Goal: Task Accomplishment & Management: Manage account settings

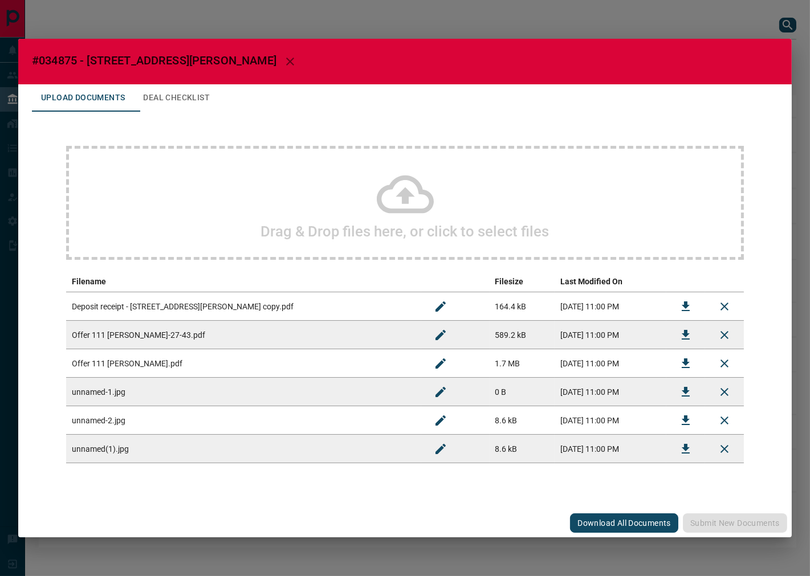
click at [64, 63] on span "#034875 - [STREET_ADDRESS][PERSON_NAME]" at bounding box center [154, 61] width 244 height 14
copy span "034875"
drag, startPoint x: 682, startPoint y: 338, endPoint x: 572, endPoint y: 349, distance: 111.1
click at [682, 338] on icon "Download" at bounding box center [685, 335] width 8 height 10
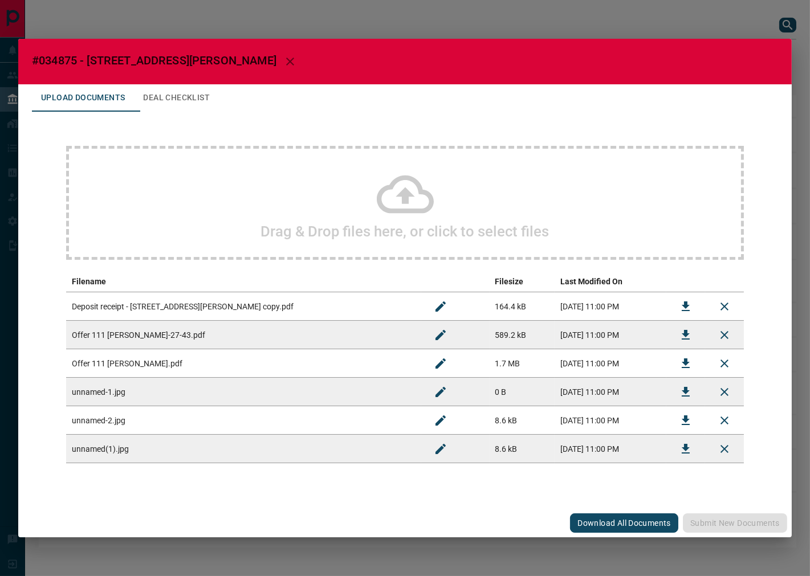
click at [313, 360] on td "Offer 111 [PERSON_NAME].pdf" at bounding box center [243, 363] width 355 height 28
click at [684, 363] on icon "Download" at bounding box center [685, 363] width 8 height 10
click at [681, 300] on icon "Download" at bounding box center [686, 307] width 14 height 14
click at [218, 109] on button "Deal Checklist" at bounding box center [176, 97] width 85 height 27
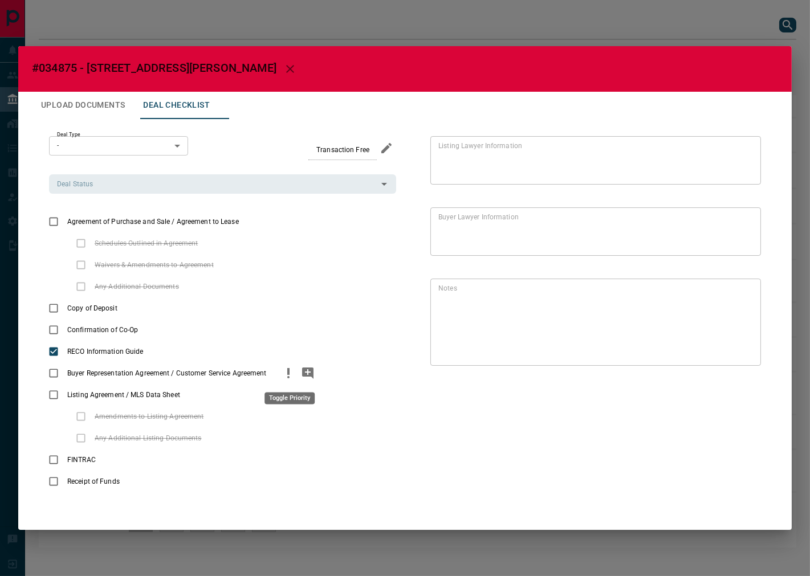
click at [287, 373] on icon "priority" at bounding box center [288, 373] width 14 height 14
click at [169, 328] on button "add note" at bounding box center [178, 330] width 19 height 22
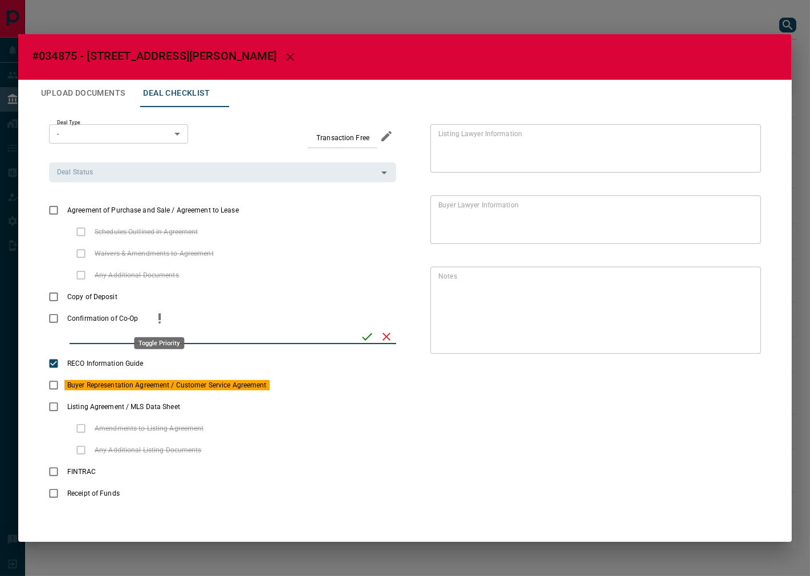
click at [158, 317] on icon "priority" at bounding box center [159, 316] width 2 height 7
click at [254, 207] on icon "priority" at bounding box center [261, 210] width 14 height 14
click at [177, 174] on input "Deal Status" at bounding box center [212, 172] width 321 height 13
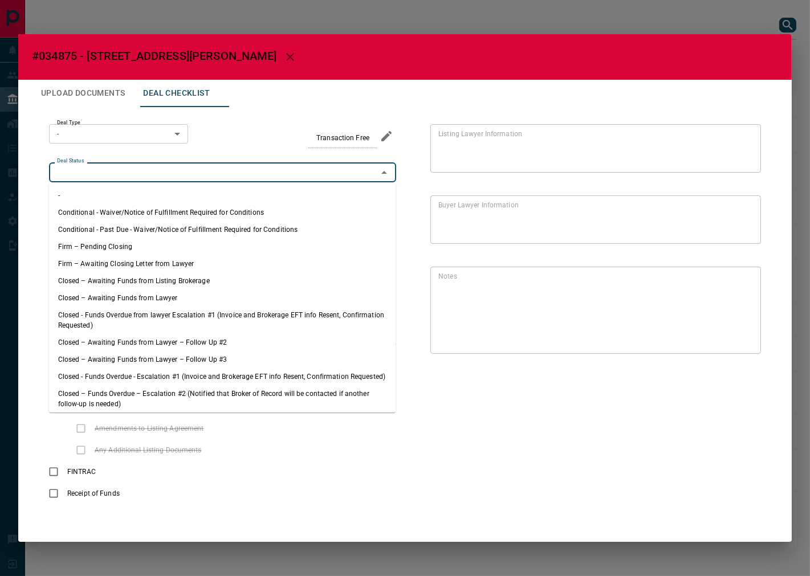
click at [139, 240] on li "Firm – Pending Closing" at bounding box center [222, 246] width 347 height 17
type input "**********"
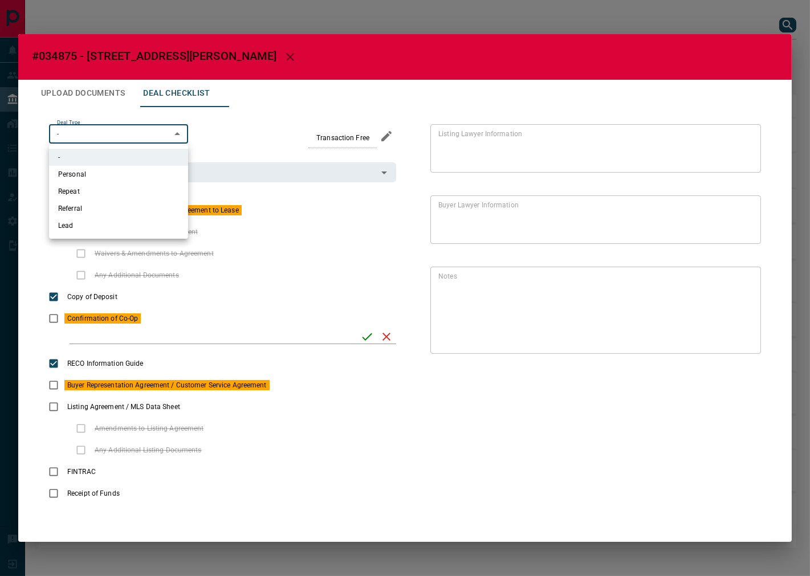
click at [120, 138] on body "Lead Transfers Leads Deals Listings Campaigns Quota Rules Agent Quotas Admin Mo…" at bounding box center [405, 279] width 810 height 559
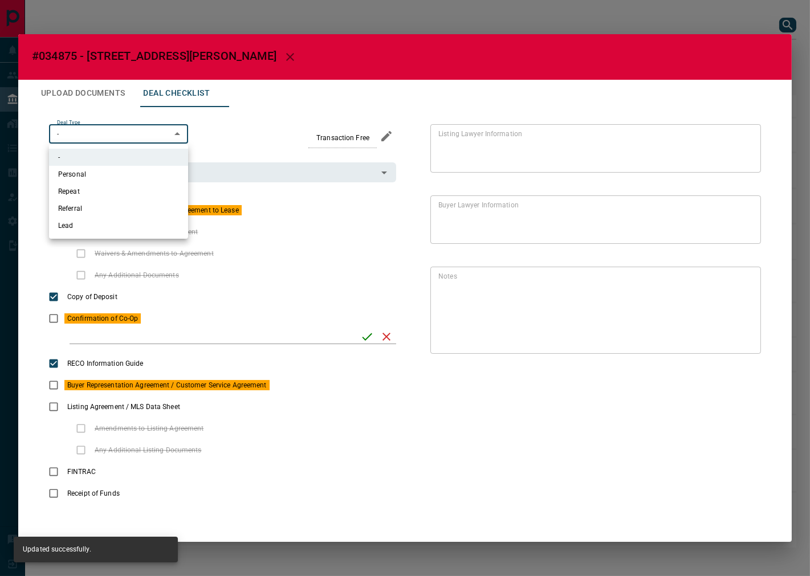
click at [110, 179] on li "Personal" at bounding box center [118, 174] width 139 height 17
type input "*"
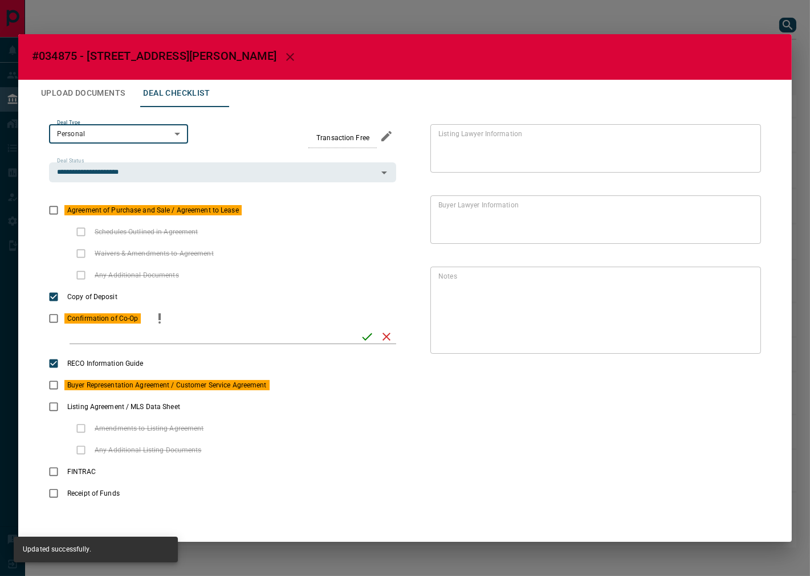
click at [360, 333] on icon "save" at bounding box center [367, 337] width 14 height 14
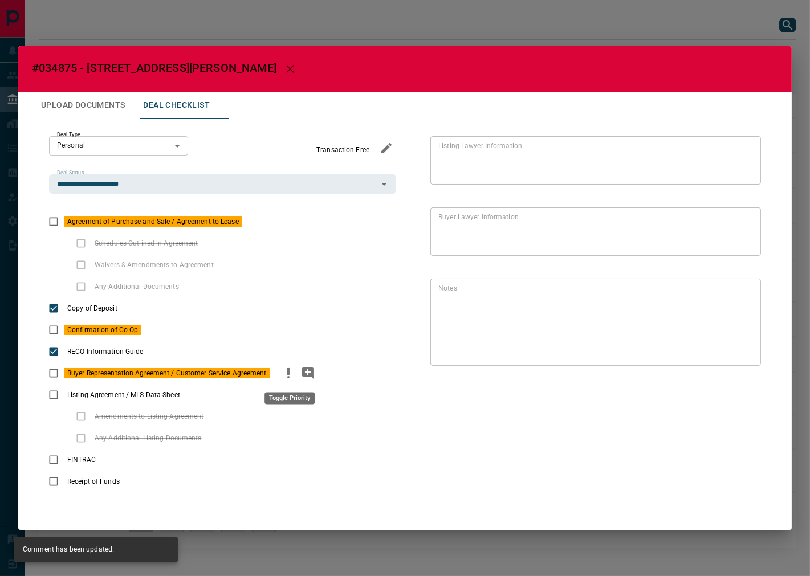
click at [292, 374] on icon "priority" at bounding box center [288, 373] width 14 height 14
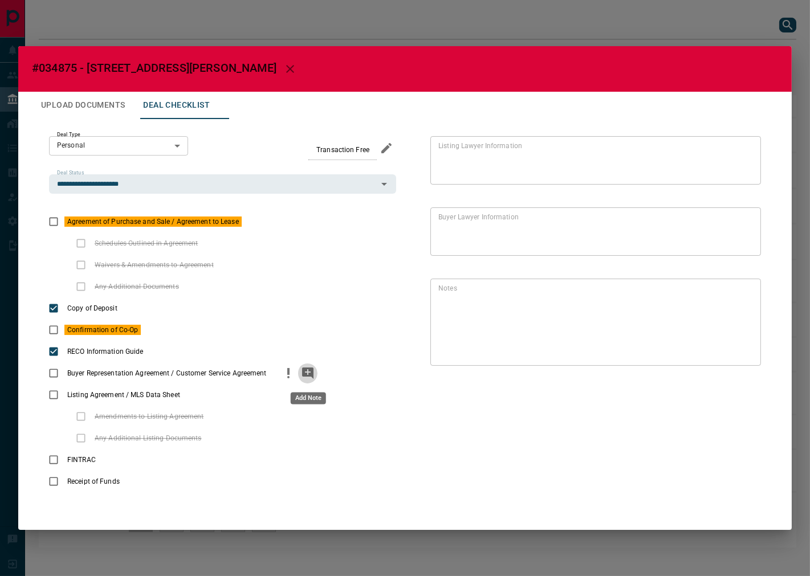
click at [303, 374] on icon "add note" at bounding box center [307, 372] width 11 height 11
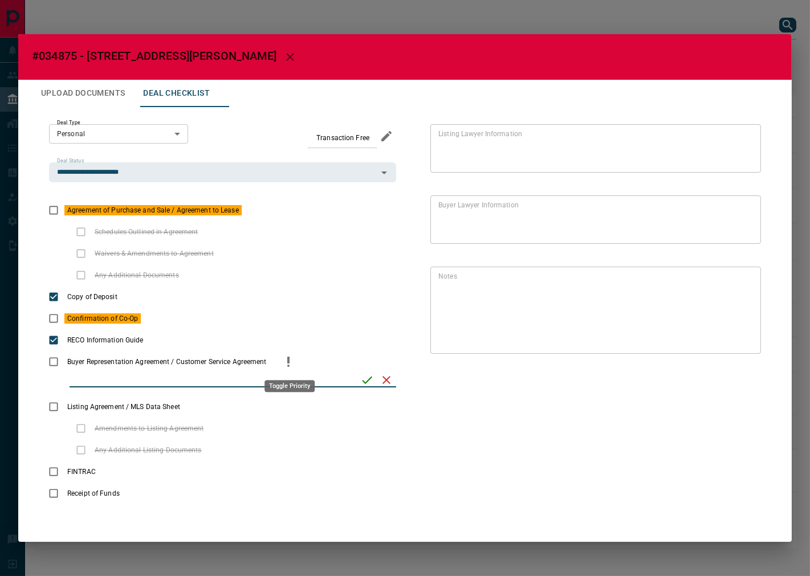
click at [285, 363] on icon "priority" at bounding box center [288, 362] width 14 height 14
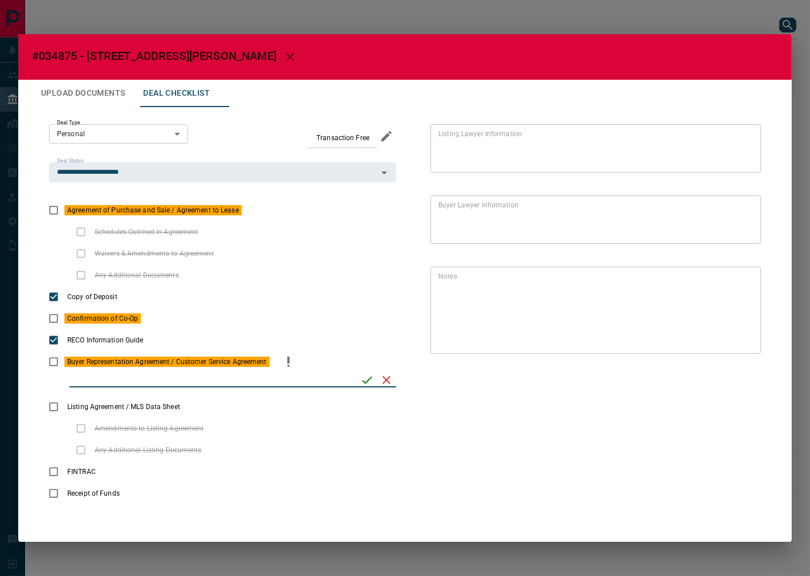
click at [207, 381] on input "checklist input" at bounding box center [211, 380] width 283 height 15
type input "**********"
click at [361, 378] on icon "save" at bounding box center [367, 380] width 14 height 14
click at [215, 228] on icon "priority" at bounding box center [220, 232] width 14 height 14
click at [235, 230] on icon "add note" at bounding box center [239, 231] width 11 height 11
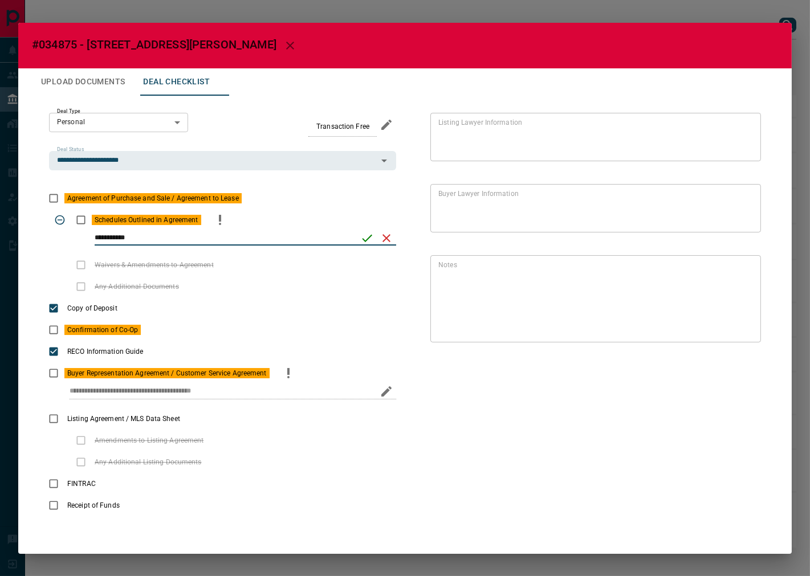
type input "**********"
click at [361, 240] on icon "save" at bounding box center [367, 238] width 14 height 14
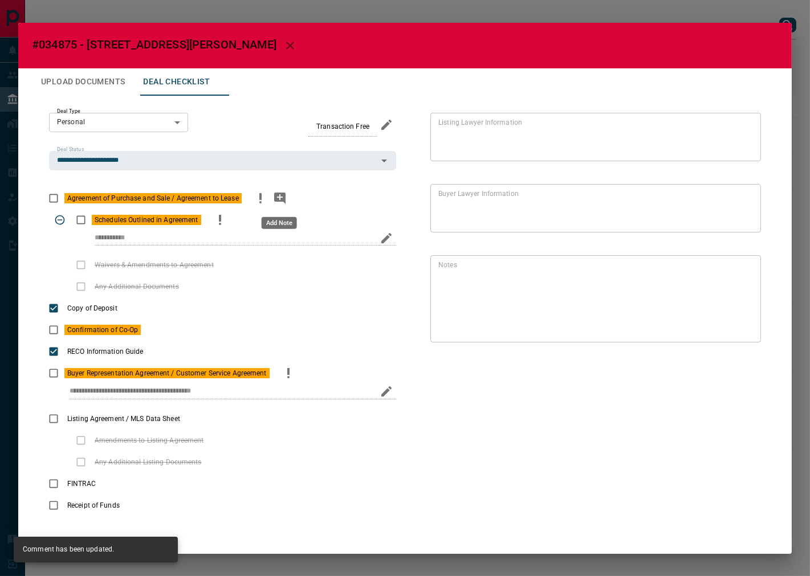
click at [277, 197] on icon "add note" at bounding box center [280, 198] width 14 height 14
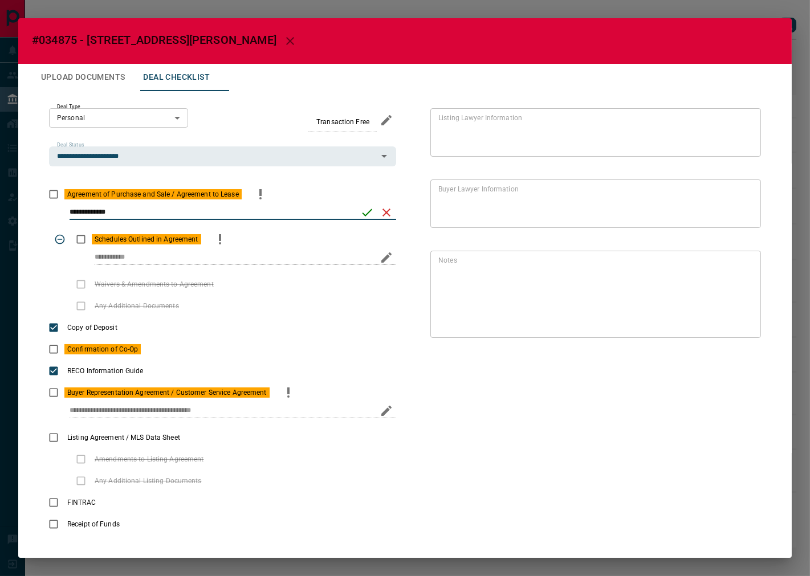
type input "**********"
click at [360, 206] on icon "save" at bounding box center [367, 213] width 14 height 14
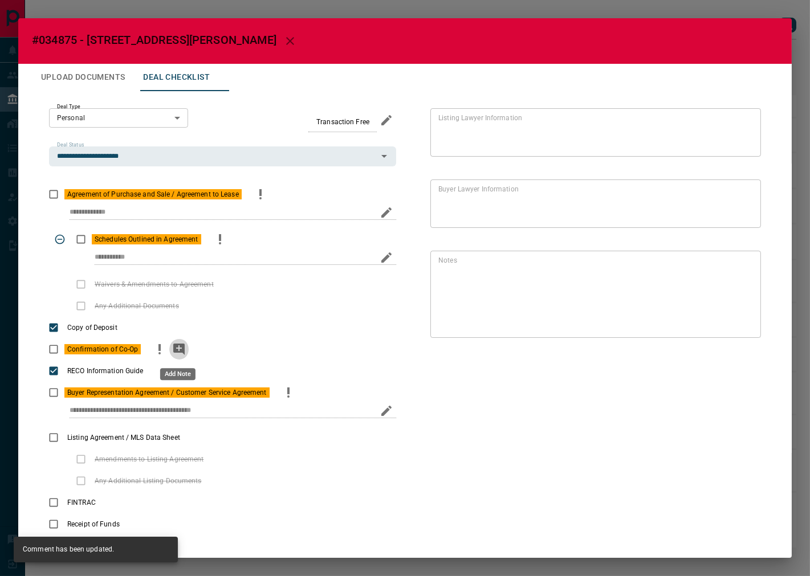
click at [169, 349] on button "add note" at bounding box center [178, 349] width 19 height 22
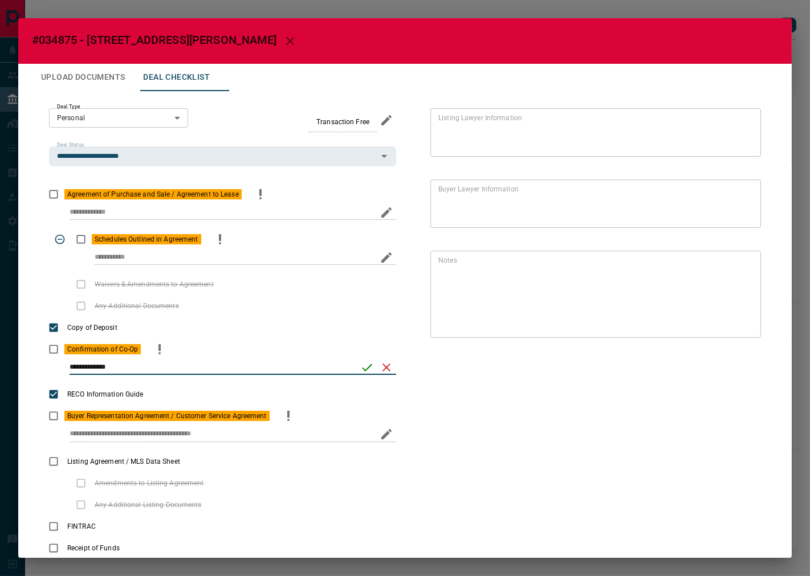
type input "**********"
click at [360, 368] on icon "save" at bounding box center [367, 368] width 14 height 14
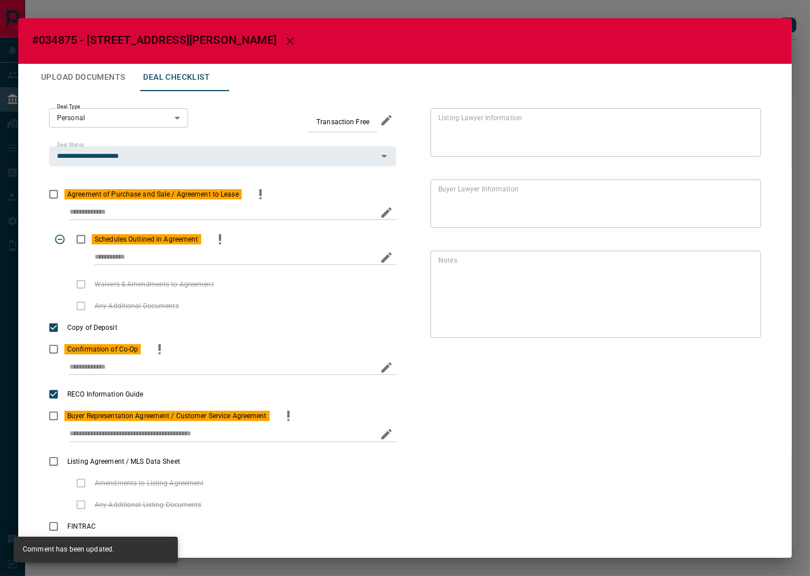
click at [81, 76] on button "Upload Documents" at bounding box center [83, 77] width 102 height 27
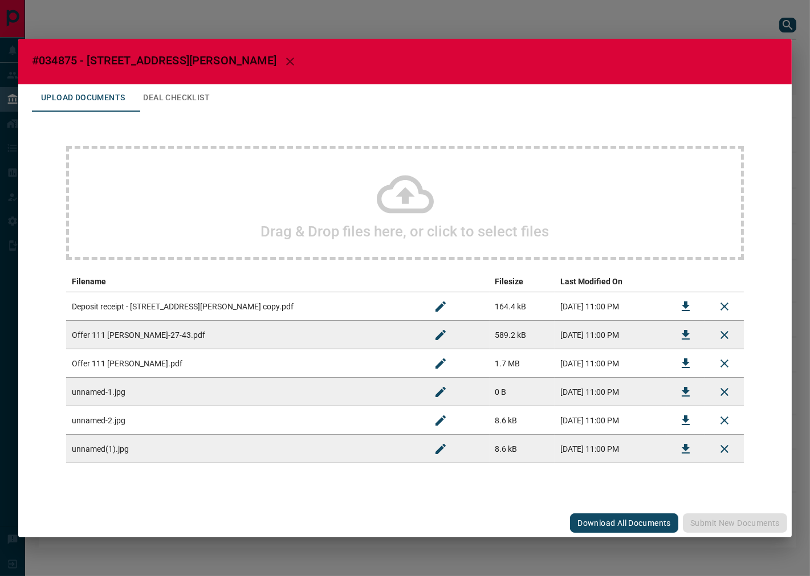
click at [219, 200] on div "Drag & Drop files here, or click to select files" at bounding box center [404, 203] width 677 height 114
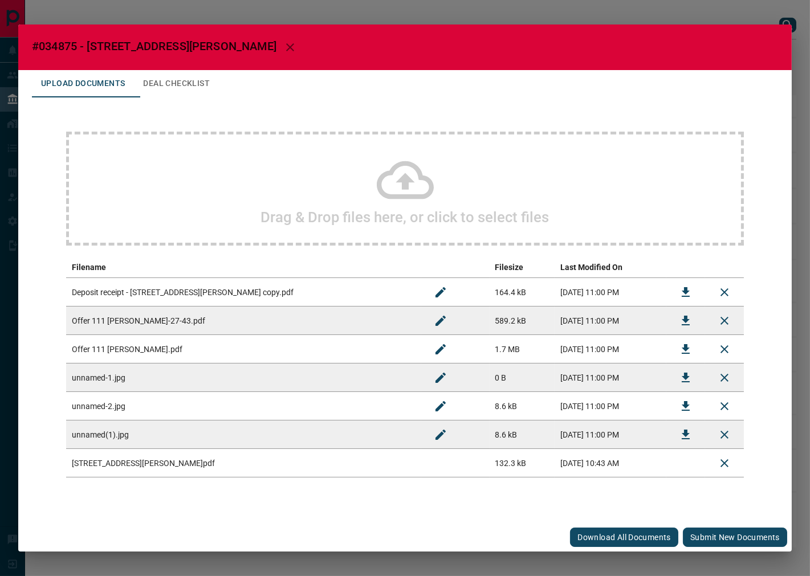
click at [722, 533] on button "Submit new documents" at bounding box center [734, 537] width 104 height 19
click at [202, 88] on button "Deal Checklist" at bounding box center [176, 83] width 85 height 27
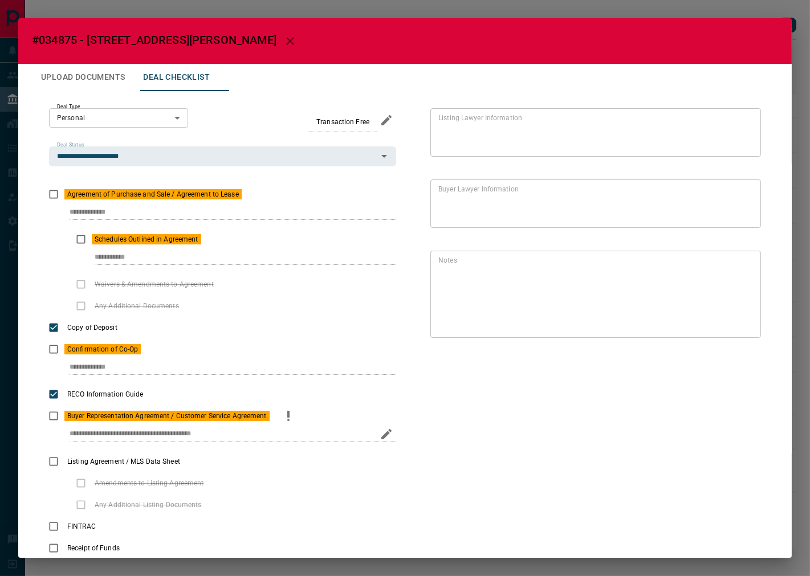
click at [61, 428] on div "**********" at bounding box center [222, 438] width 347 height 23
